Goal: Transaction & Acquisition: Purchase product/service

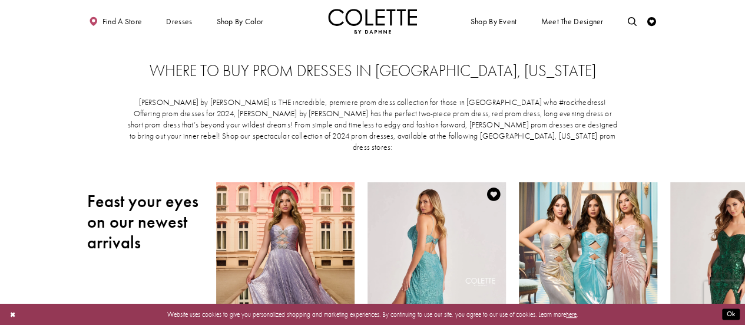
click at [428, 239] on div "Visit Colette by Daphne Style No. CL8405 Page" at bounding box center [437, 282] width 138 height 201
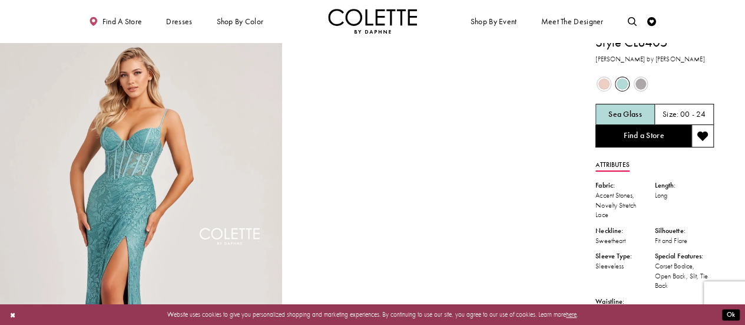
scroll to position [8, 0]
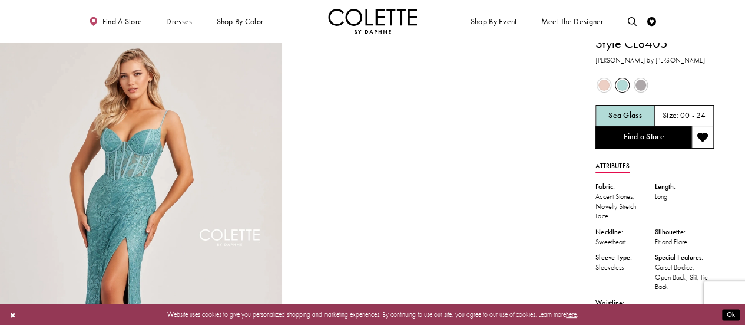
click at [681, 125] on div "Size: 00 - 24" at bounding box center [684, 115] width 59 height 21
click at [678, 116] on div "Size: 00 - 24" at bounding box center [684, 115] width 43 height 9
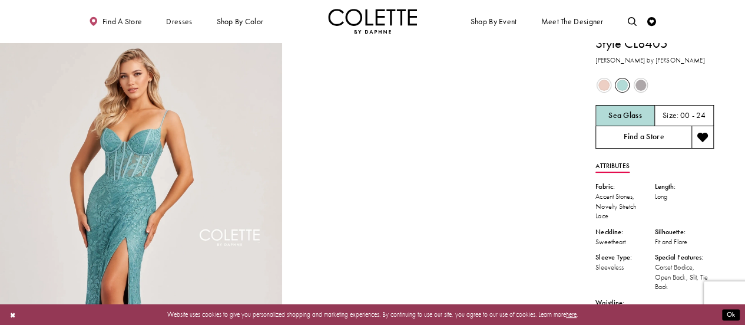
click at [624, 127] on link "Find a Store" at bounding box center [643, 137] width 96 height 22
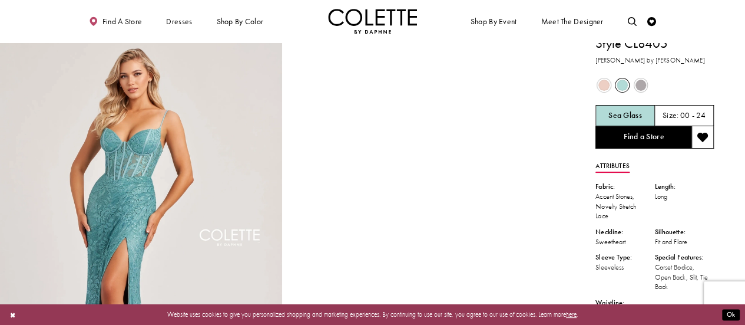
click at [602, 87] on span "Product color controls state depends on size chosen" at bounding box center [603, 85] width 11 height 11
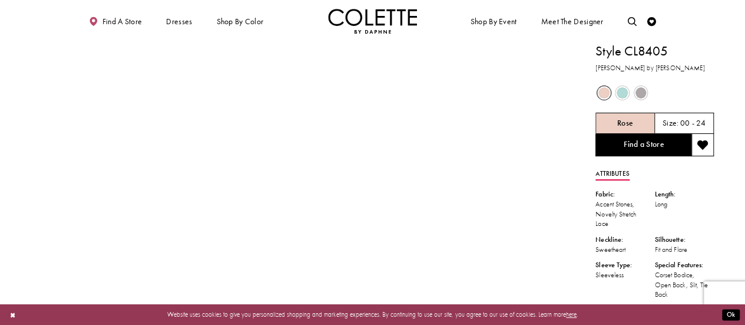
scroll to position [0, 0]
